Goal: Task Accomplishment & Management: Use online tool/utility

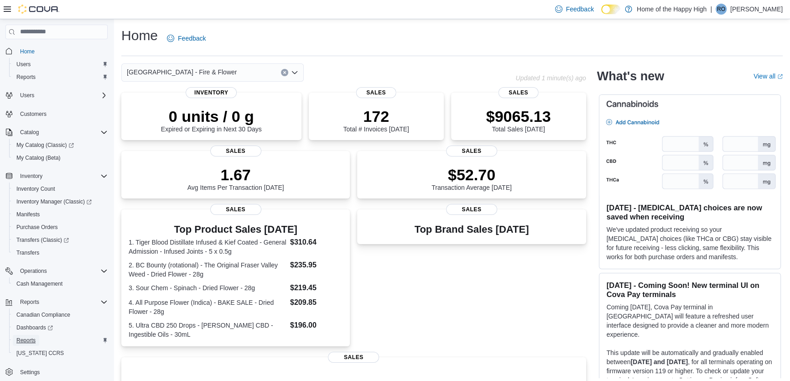
click at [22, 340] on span "Reports" at bounding box center [25, 339] width 19 height 7
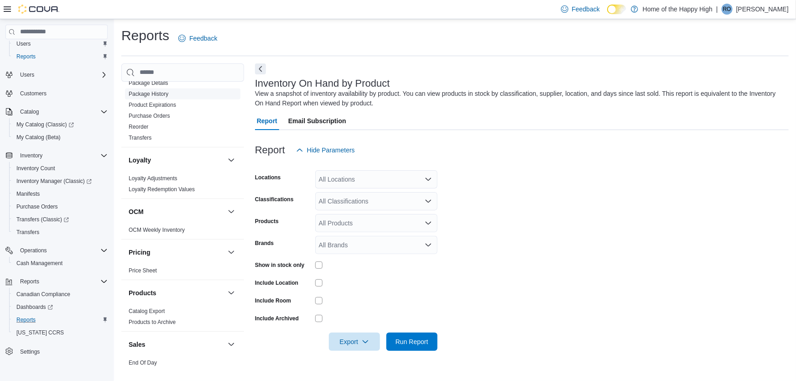
scroll to position [414, 0]
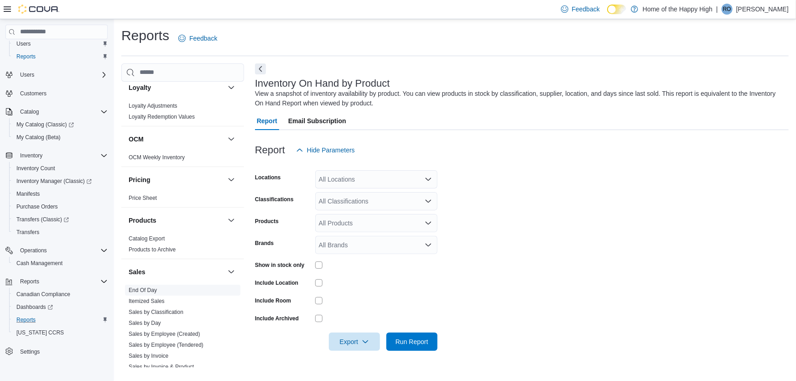
click at [150, 285] on span "End Of Day" at bounding box center [182, 290] width 115 height 11
click at [150, 289] on link "End Of Day" at bounding box center [143, 290] width 28 height 6
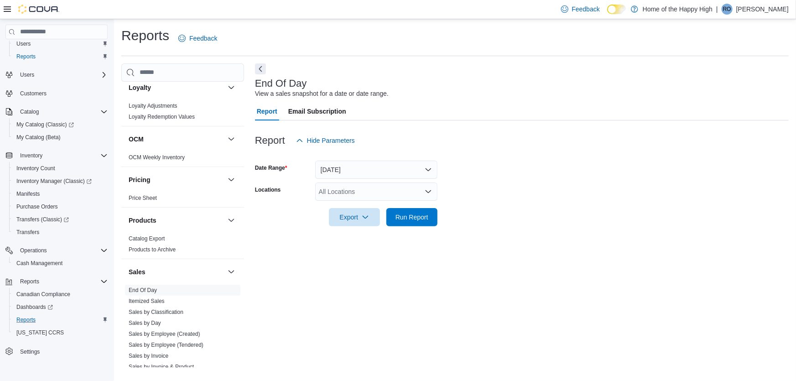
click at [352, 189] on div "All Locations" at bounding box center [376, 191] width 122 height 18
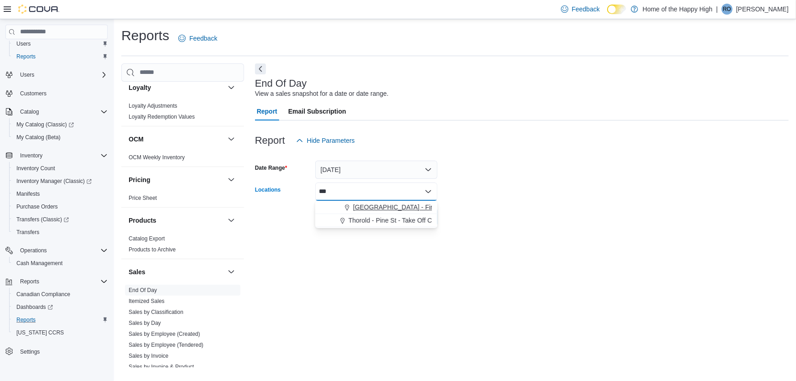
type input "***"
click at [363, 203] on span "[GEOGRAPHIC_DATA] - Fire & Flower" at bounding box center [408, 206] width 110 height 9
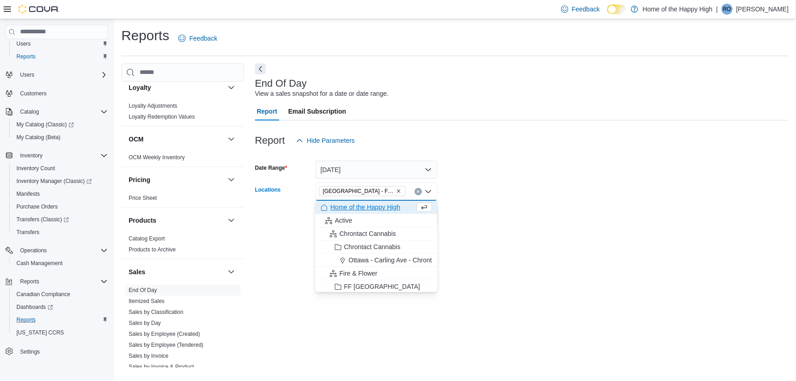
click at [529, 264] on div "End Of Day View a sales snapshot for a date or date range. Report Email Subscri…" at bounding box center [521, 215] width 533 height 304
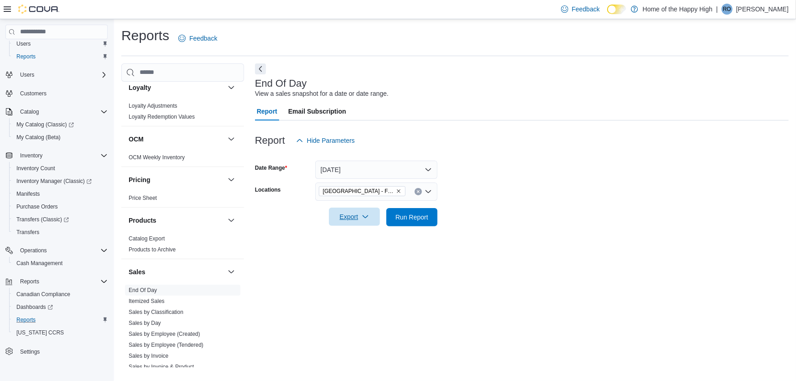
click at [356, 216] on span "Export" at bounding box center [354, 216] width 40 height 18
click at [346, 254] on span "Export to Pdf" at bounding box center [355, 253] width 41 height 7
